Goal: Transaction & Acquisition: Purchase product/service

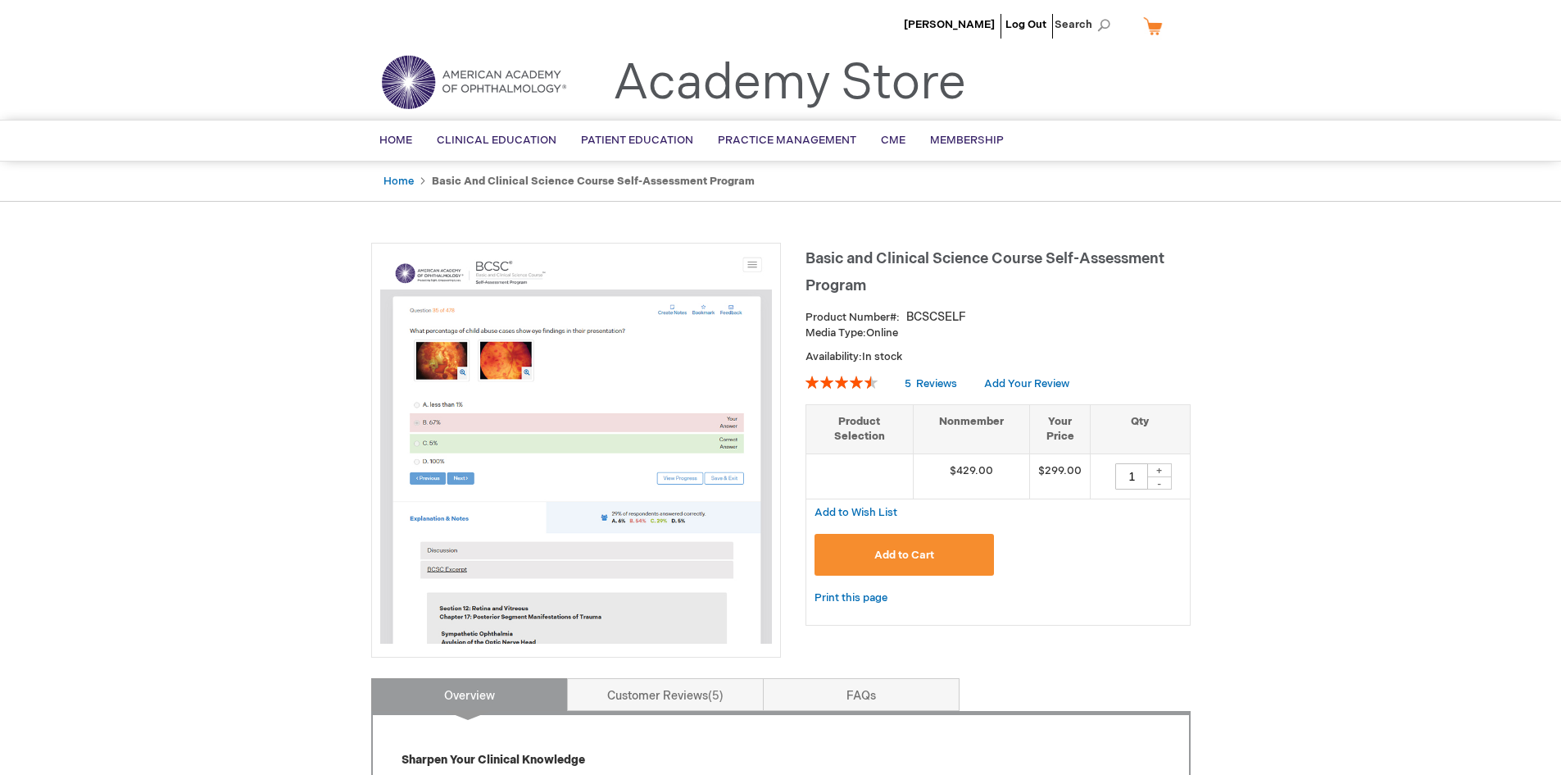
click at [925, 553] on span "Add to Cart" at bounding box center [905, 554] width 60 height 13
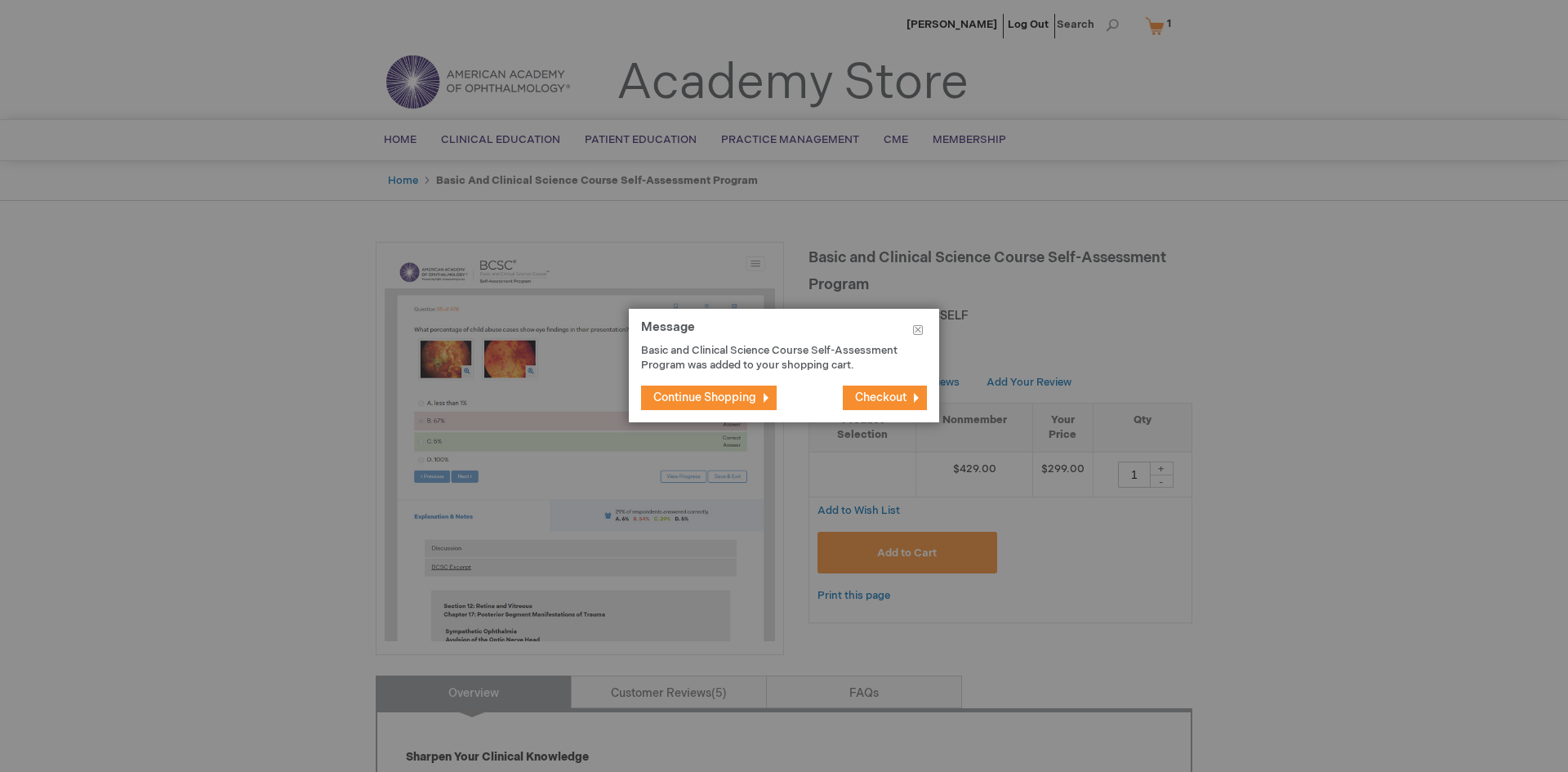
click at [891, 396] on span "Checkout" at bounding box center [881, 397] width 52 height 14
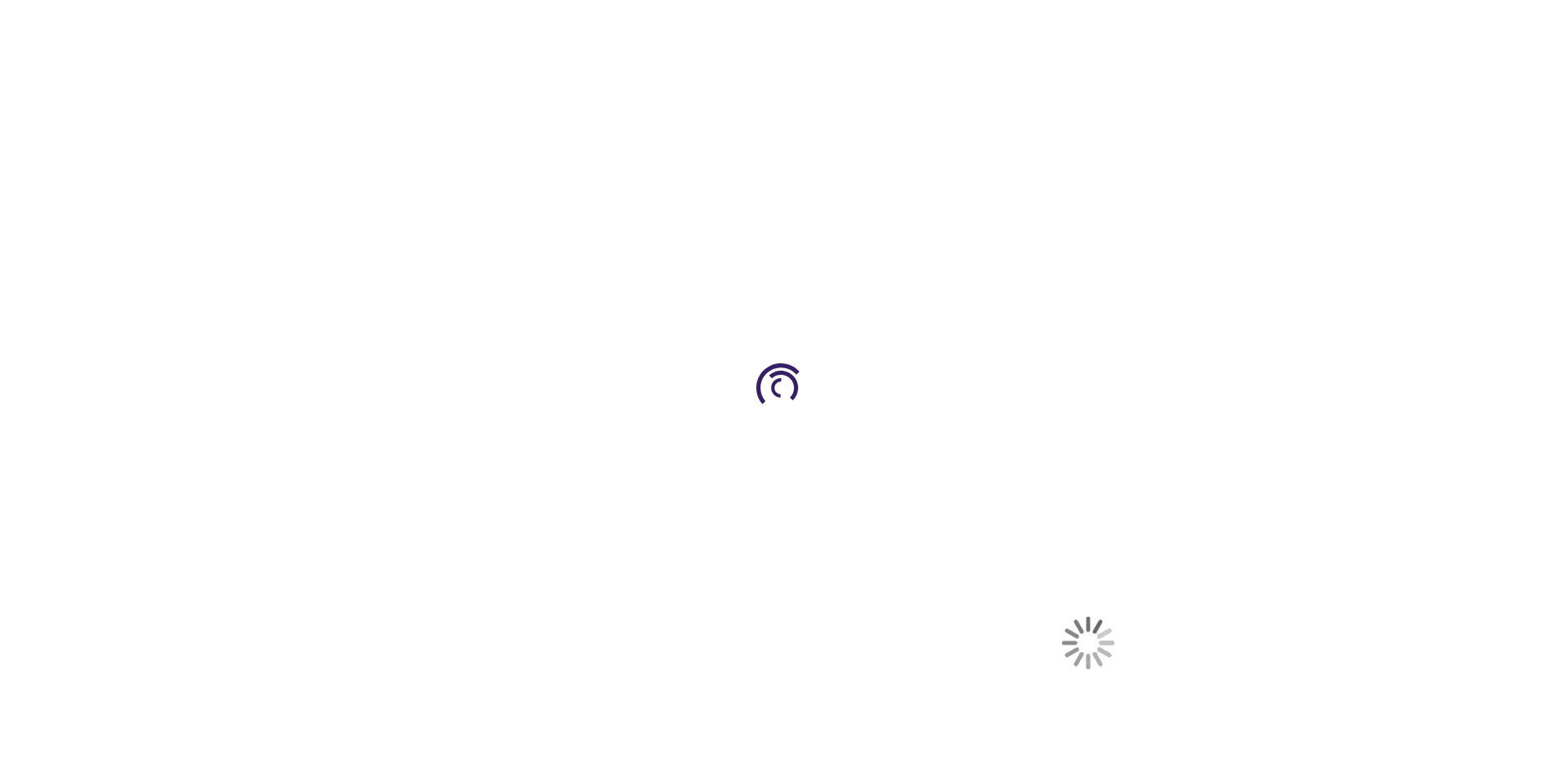
select select "US"
select select "31"
